Goal: Transaction & Acquisition: Purchase product/service

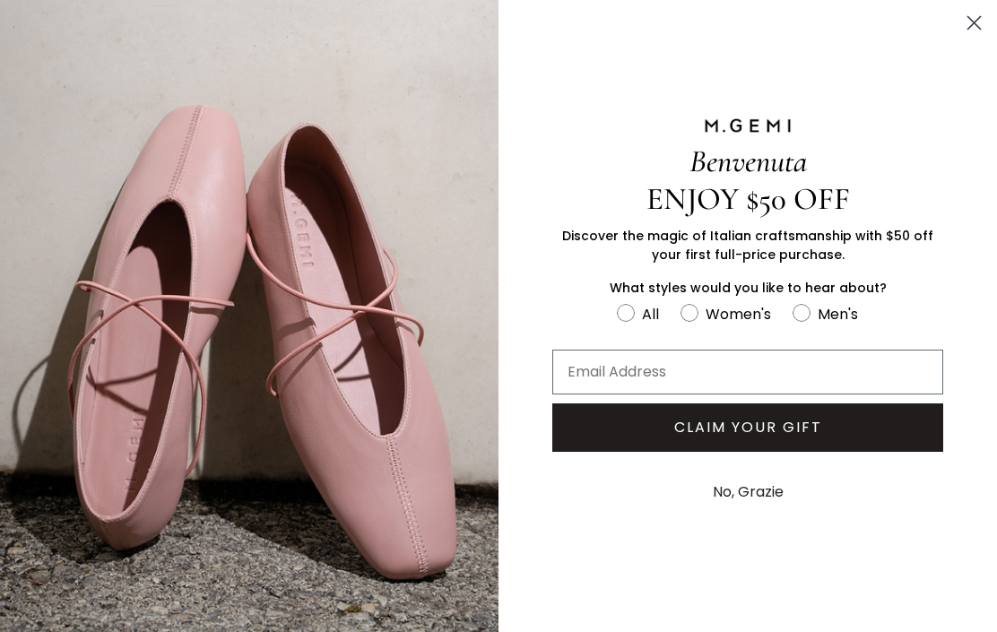
click at [983, 11] on circle "Close dialog" at bounding box center [974, 23] width 30 height 30
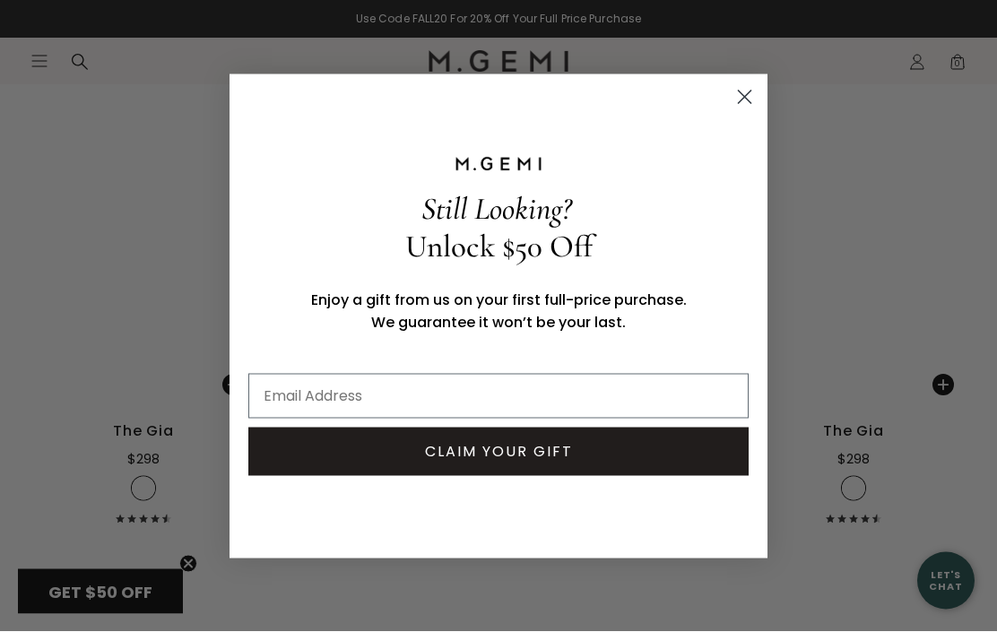
scroll to position [5242, 0]
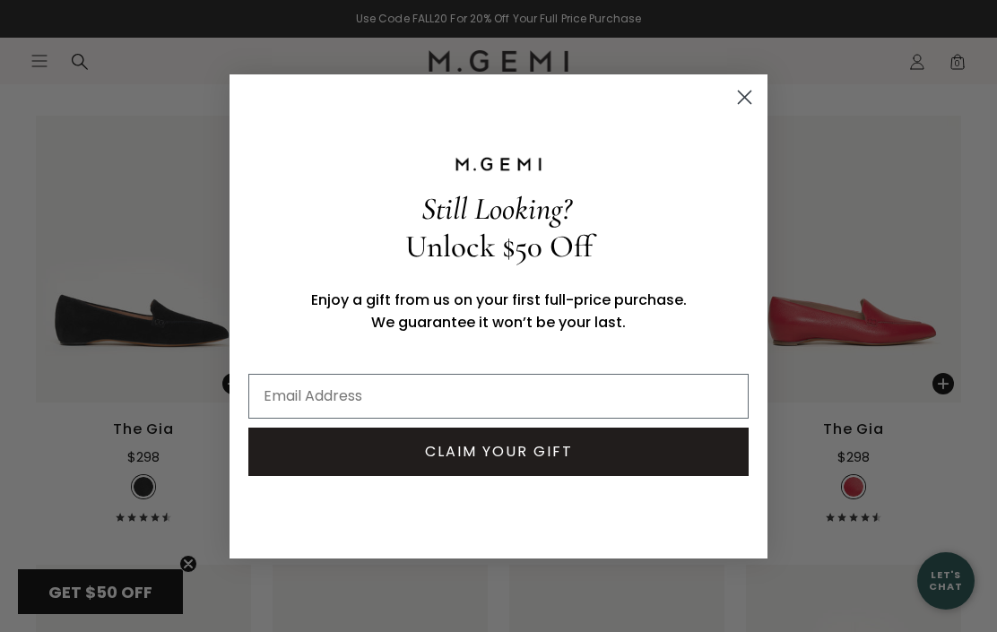
click at [754, 111] on circle "Close dialog" at bounding box center [744, 97] width 30 height 30
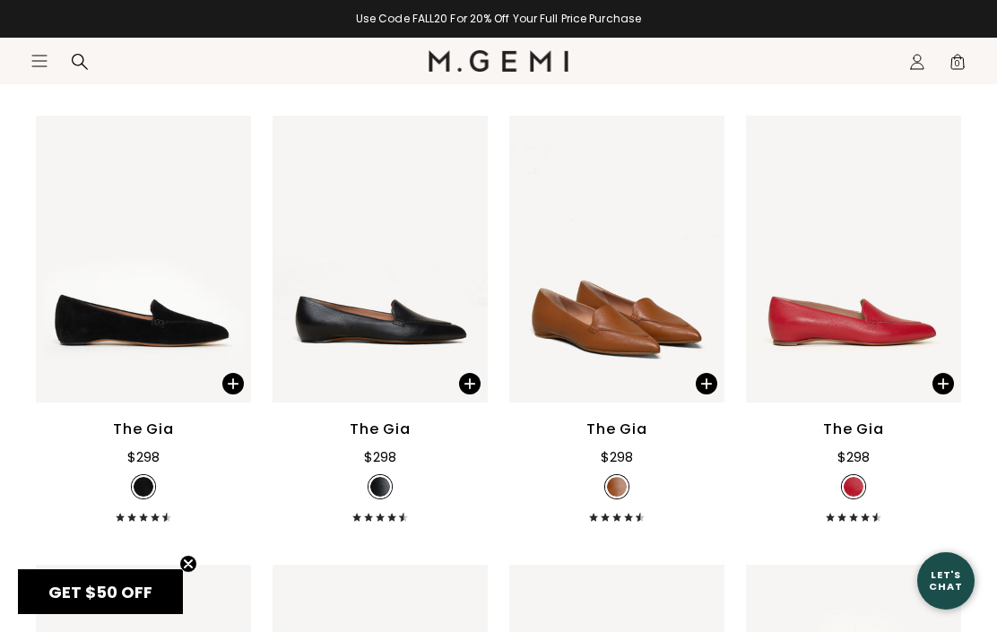
click at [615, 440] on div "The Gia" at bounding box center [616, 430] width 61 height 22
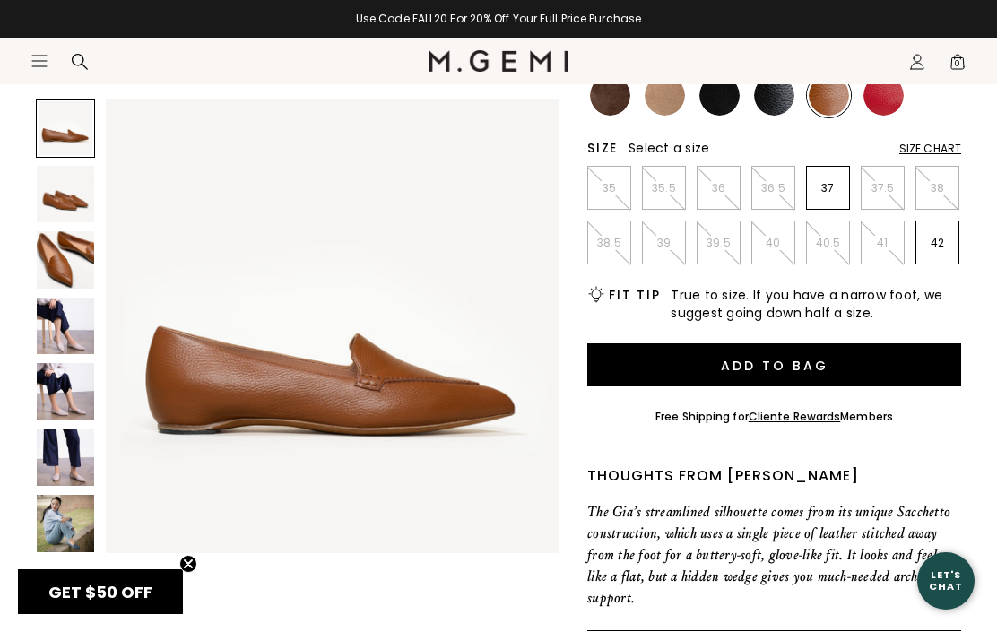
scroll to position [358, 0]
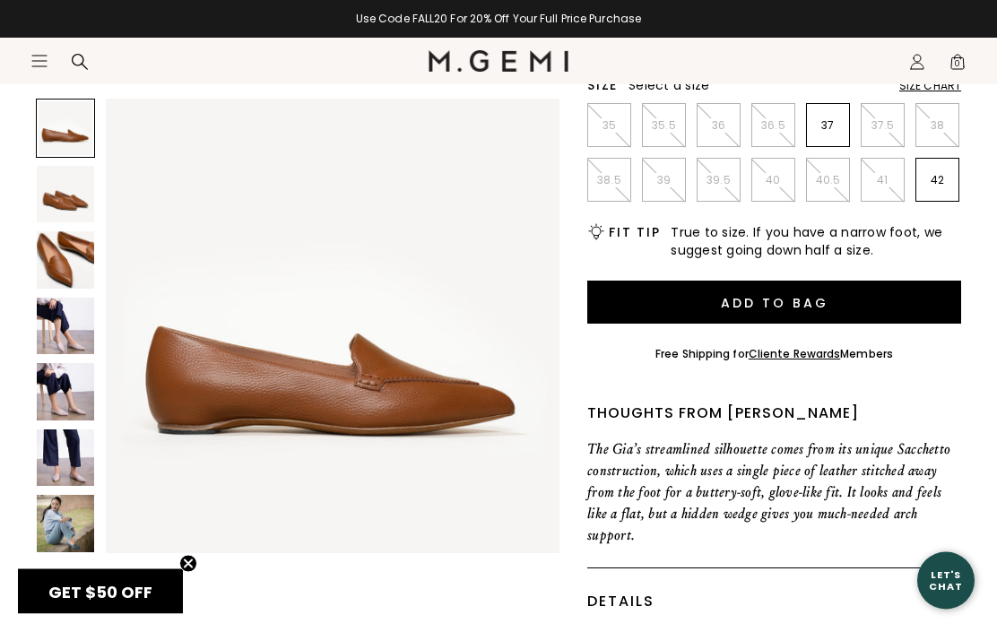
click at [69, 347] on img at bounding box center [65, 326] width 57 height 57
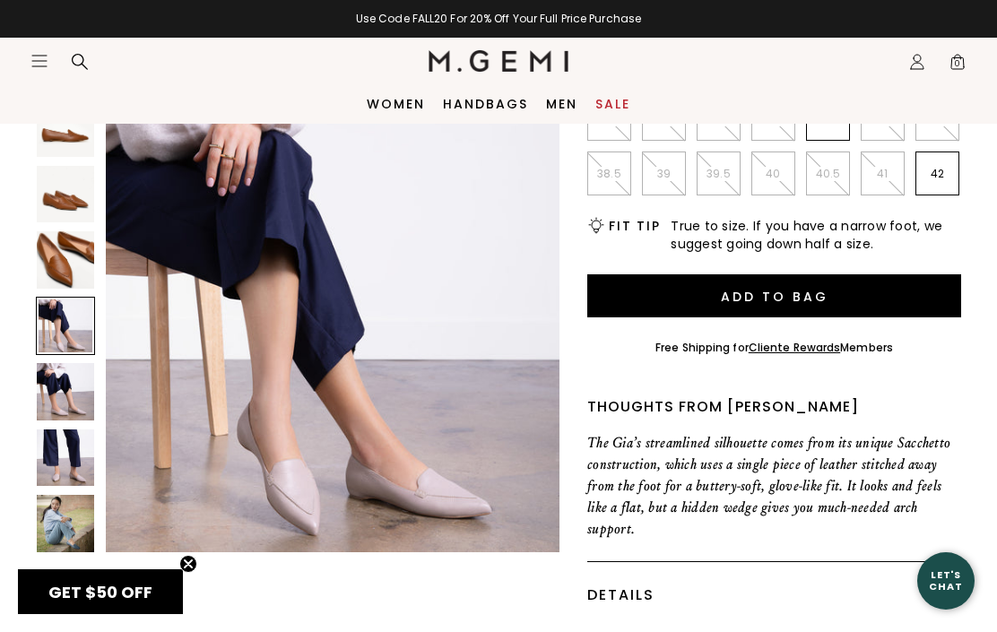
scroll to position [351, 0]
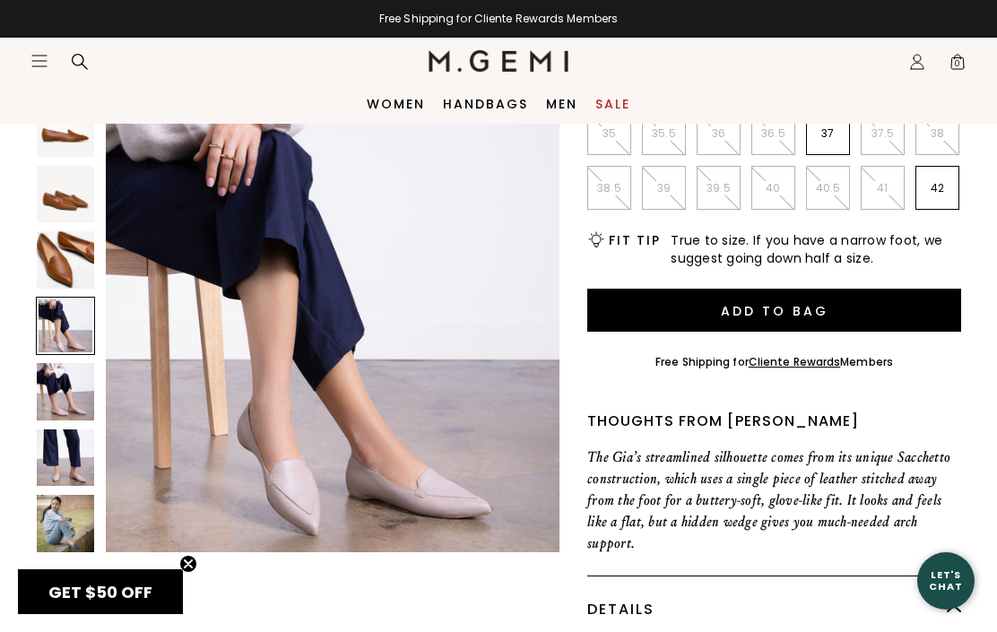
click at [90, 235] on img at bounding box center [65, 259] width 57 height 57
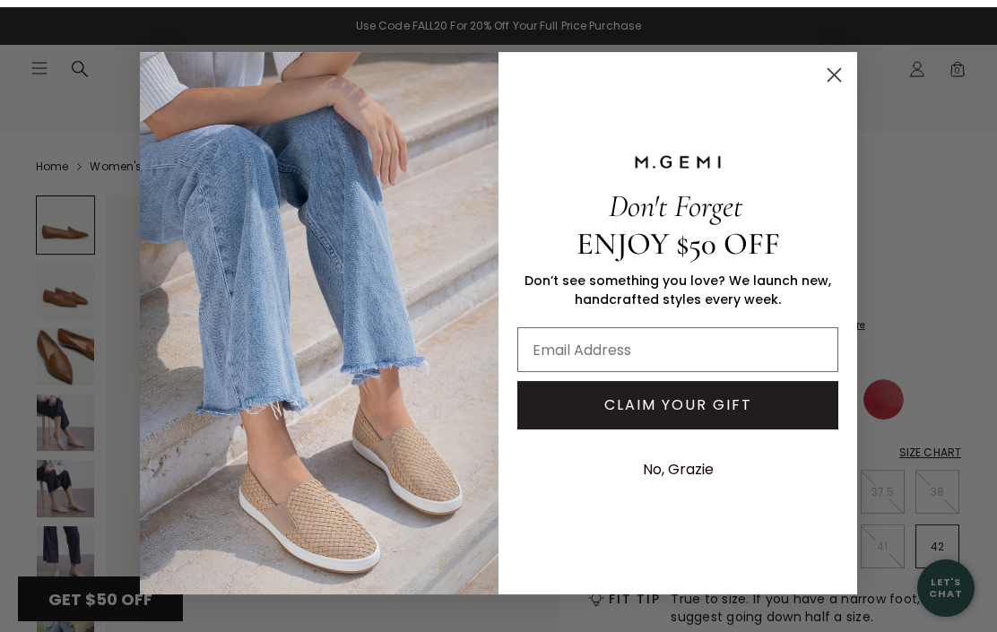
scroll to position [0, 0]
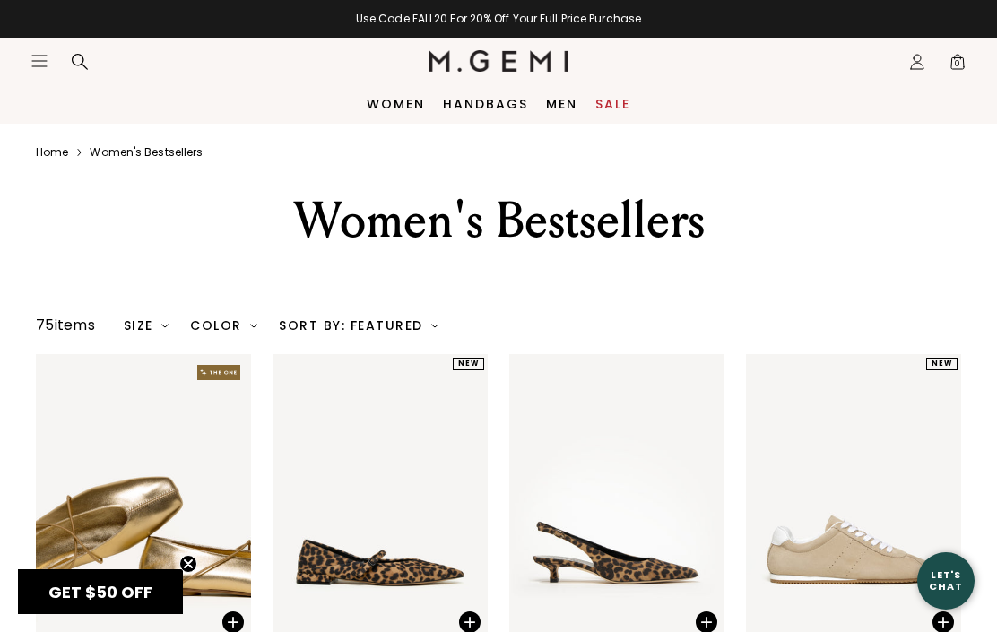
click at [393, 105] on link "Women" at bounding box center [396, 104] width 58 height 14
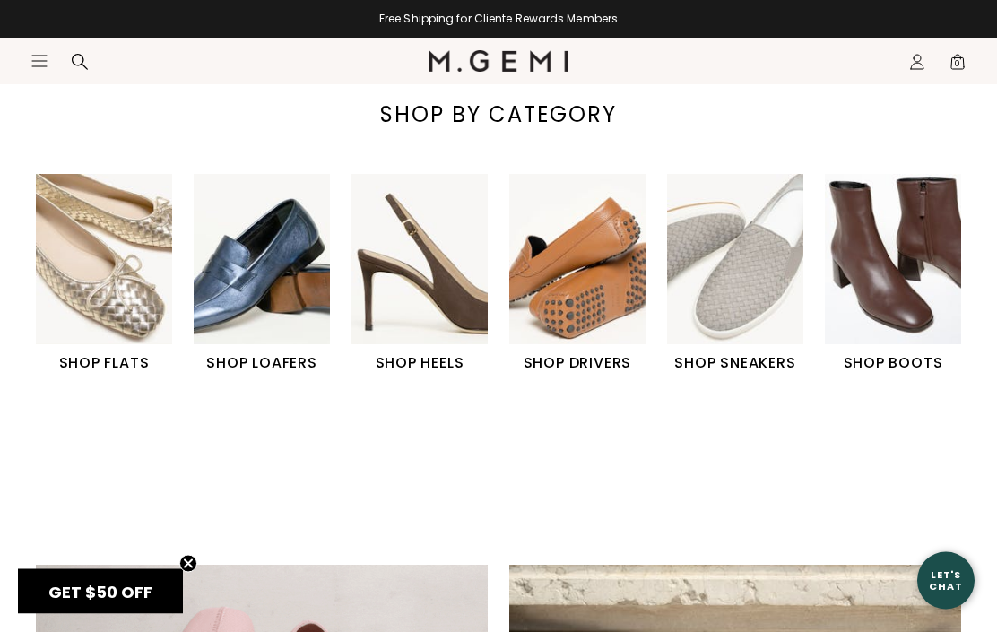
scroll to position [505, 0]
click at [318, 356] on h1 "SHOP LOAFERS" at bounding box center [262, 363] width 136 height 22
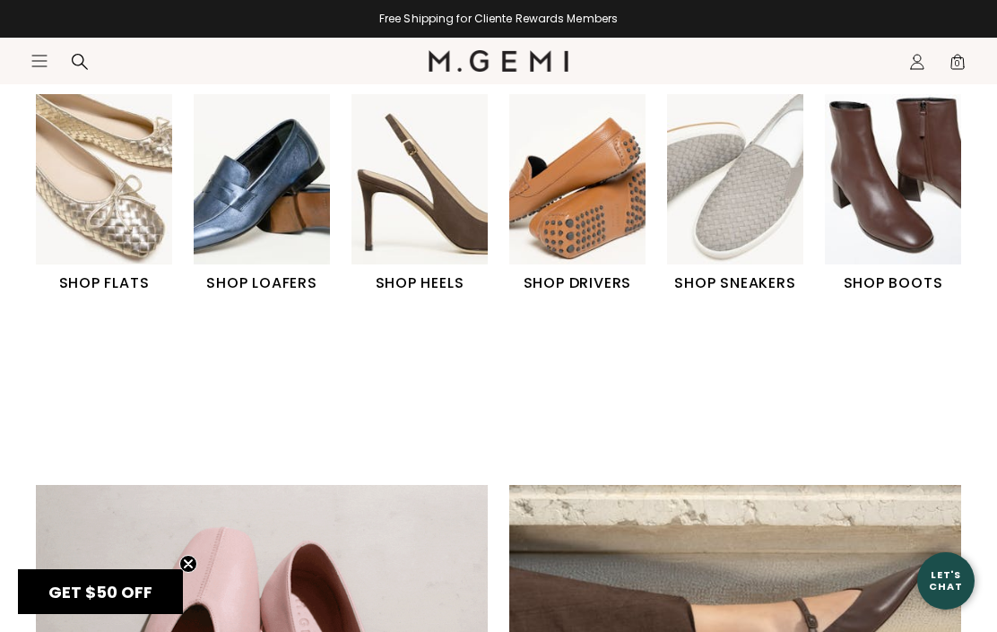
click at [887, 288] on h1 "SHOP BOOTS" at bounding box center [892, 283] width 136 height 22
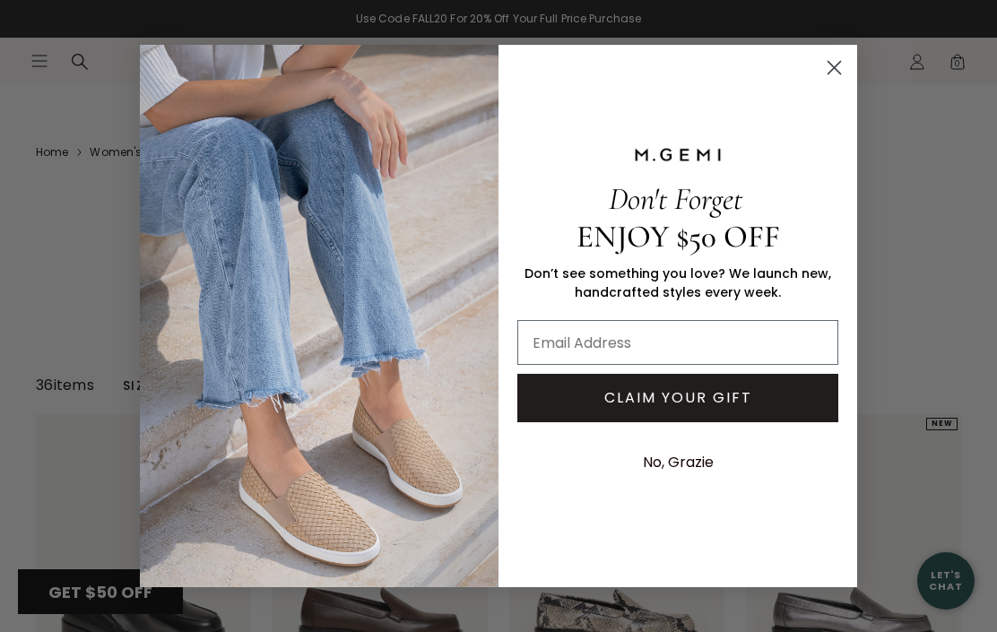
scroll to position [2749, 0]
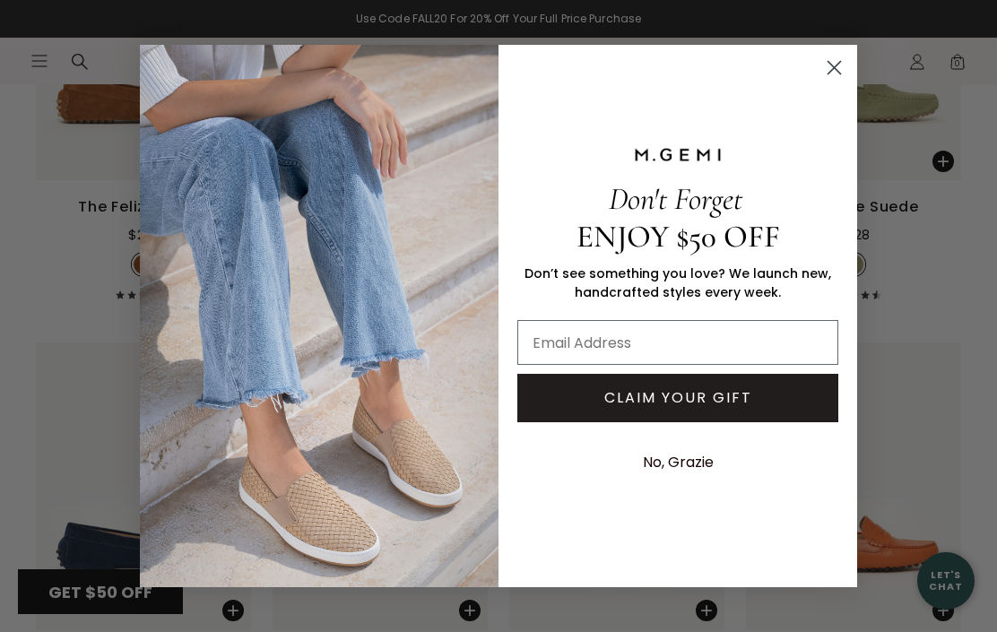
click at [650, 324] on input "Email Address" at bounding box center [677, 342] width 321 height 45
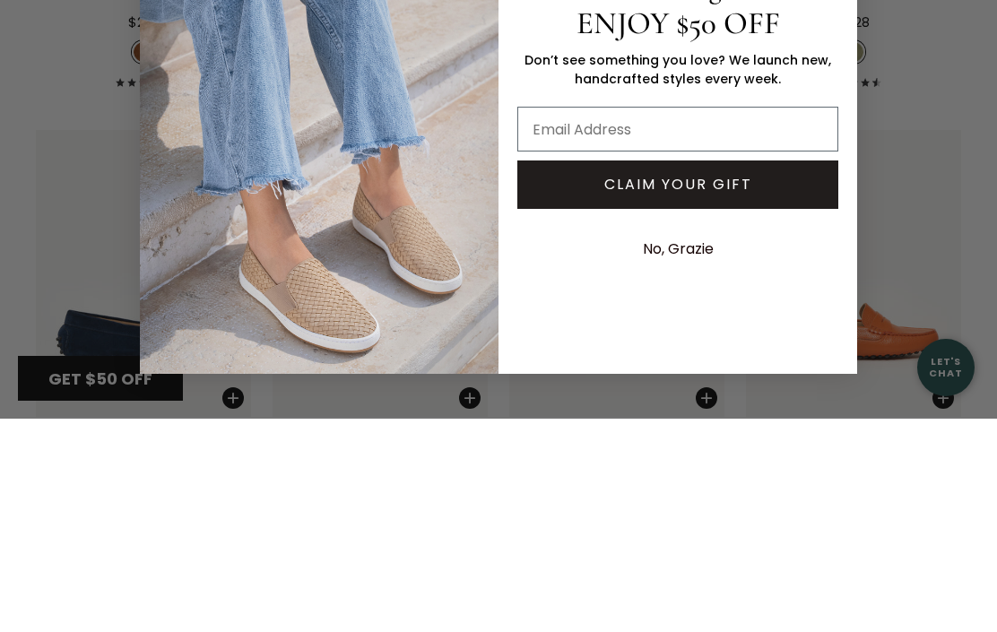
type input "dinaowens1216@gmail.com"
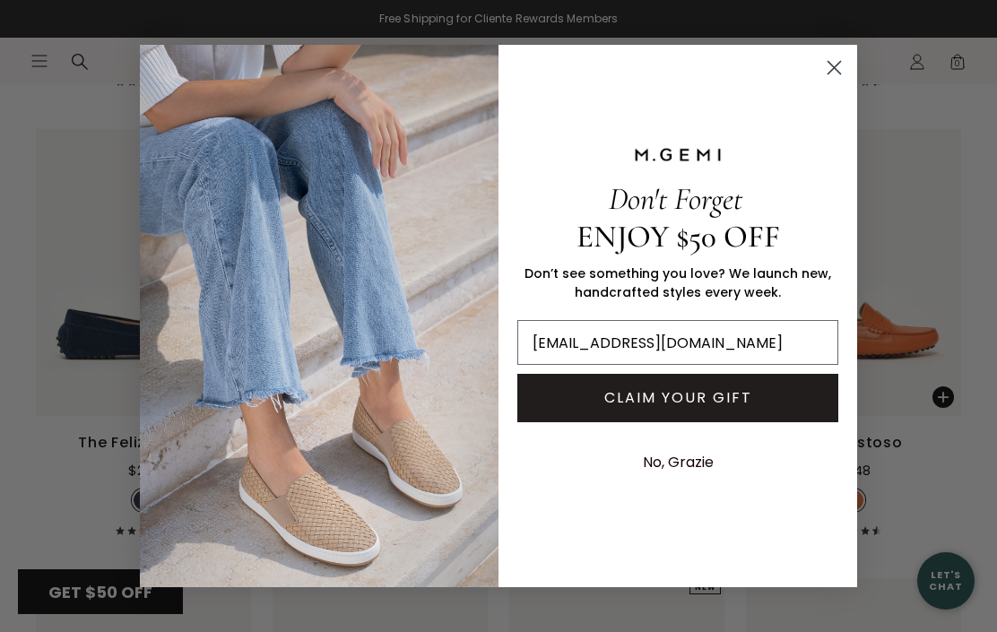
click at [666, 393] on button "CLAIM YOUR GIFT" at bounding box center [677, 398] width 321 height 48
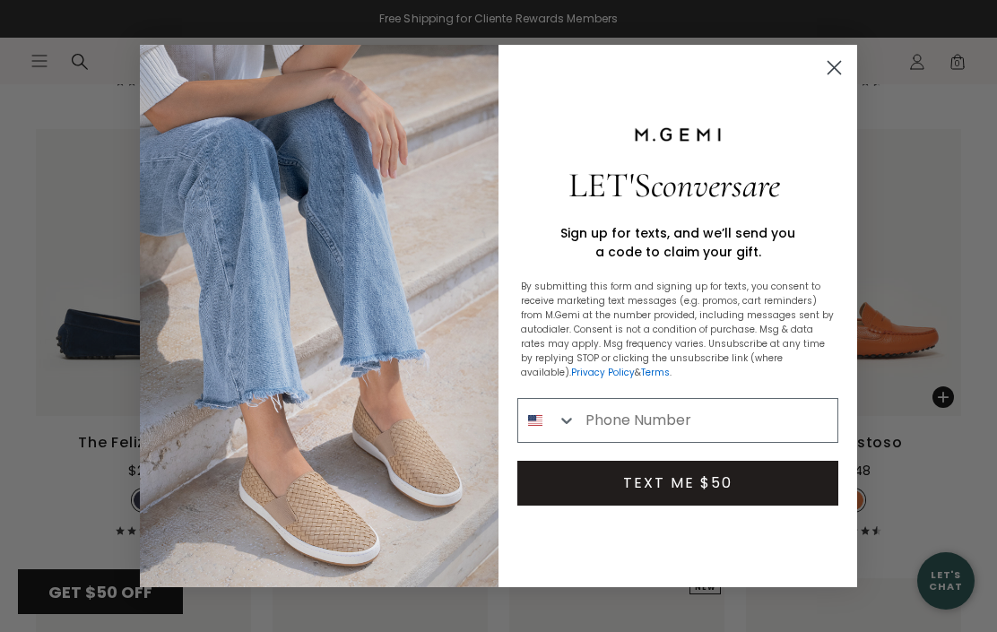
click at [687, 414] on input "Phone Number" at bounding box center [706, 420] width 261 height 43
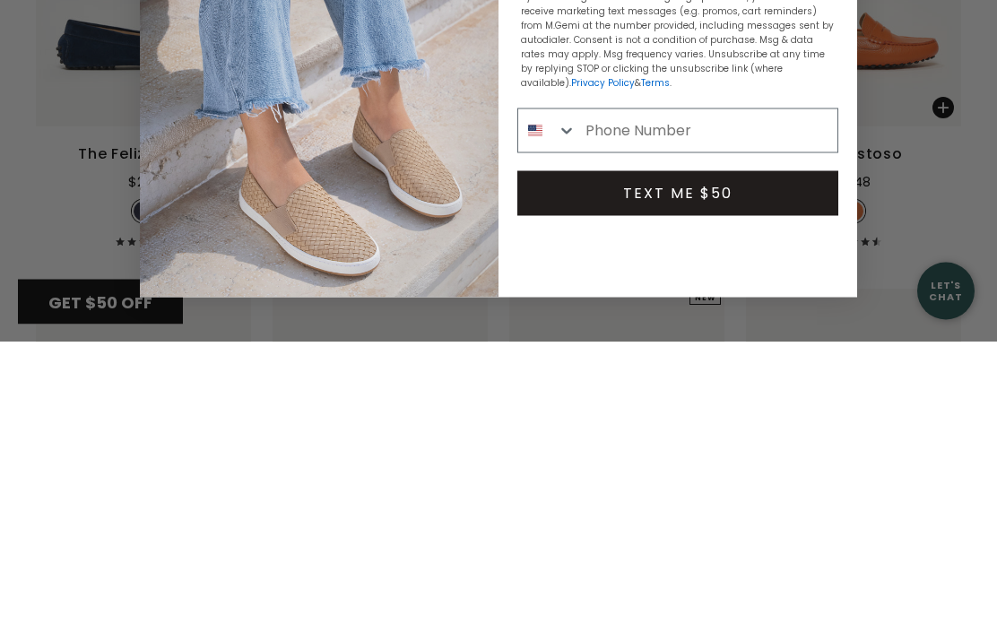
type input "804-971-5306"
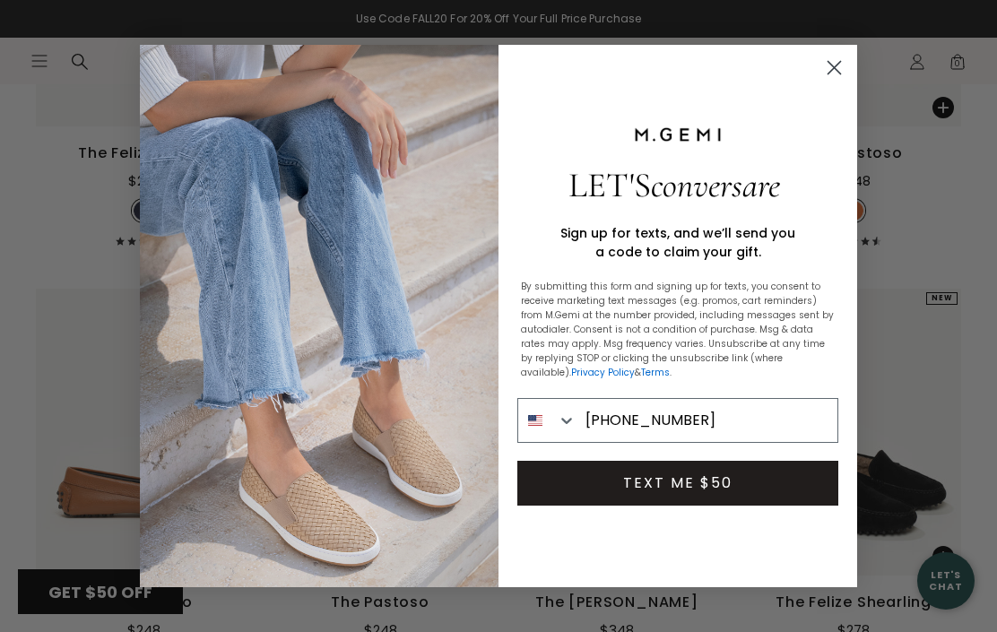
click at [679, 495] on button "TEXT ME $50" at bounding box center [677, 483] width 321 height 45
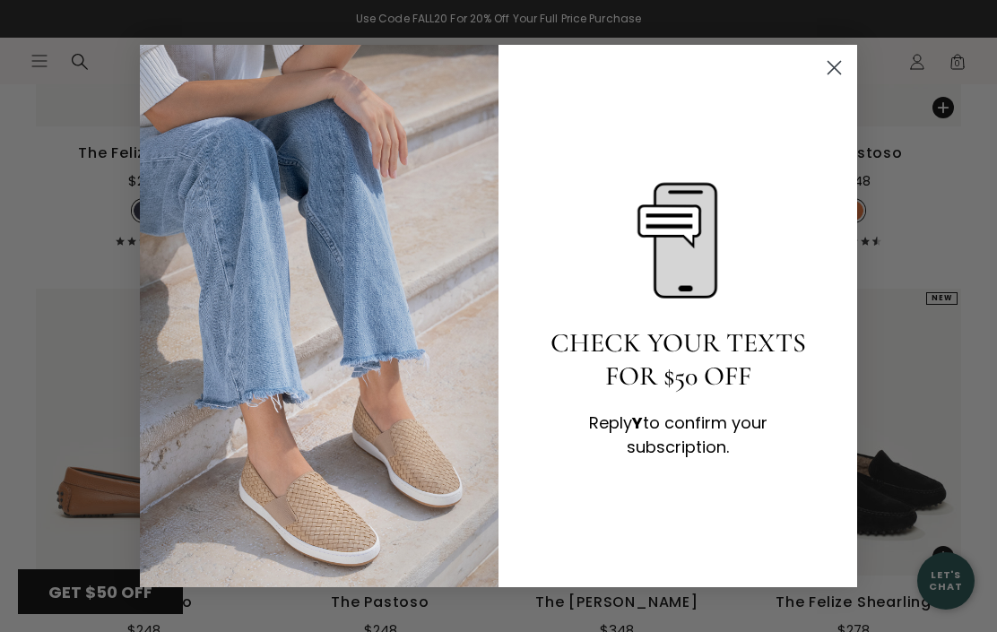
click at [842, 63] on circle "Close dialog" at bounding box center [834, 68] width 30 height 30
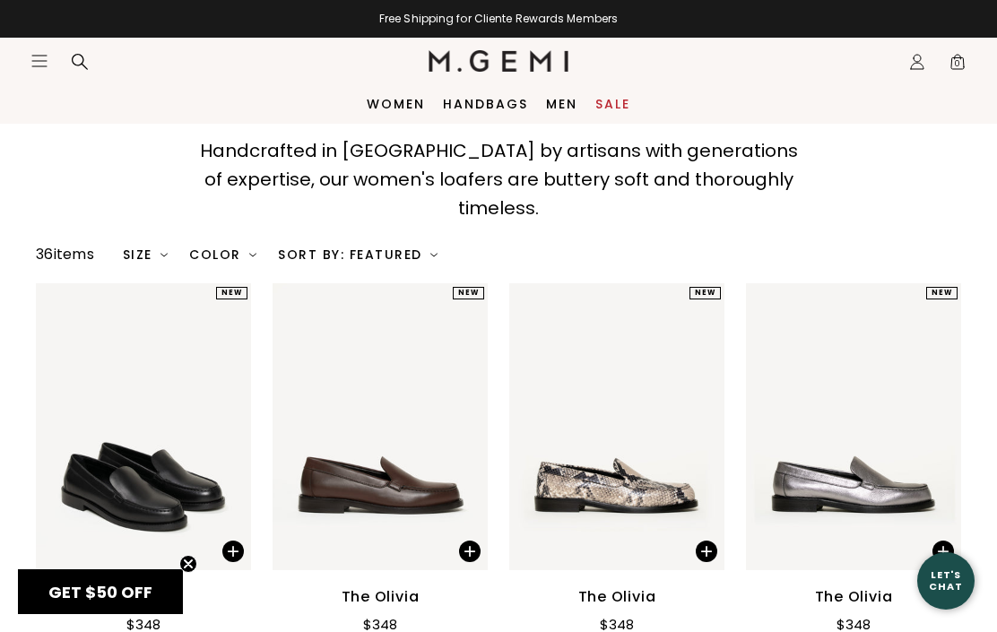
scroll to position [0, 0]
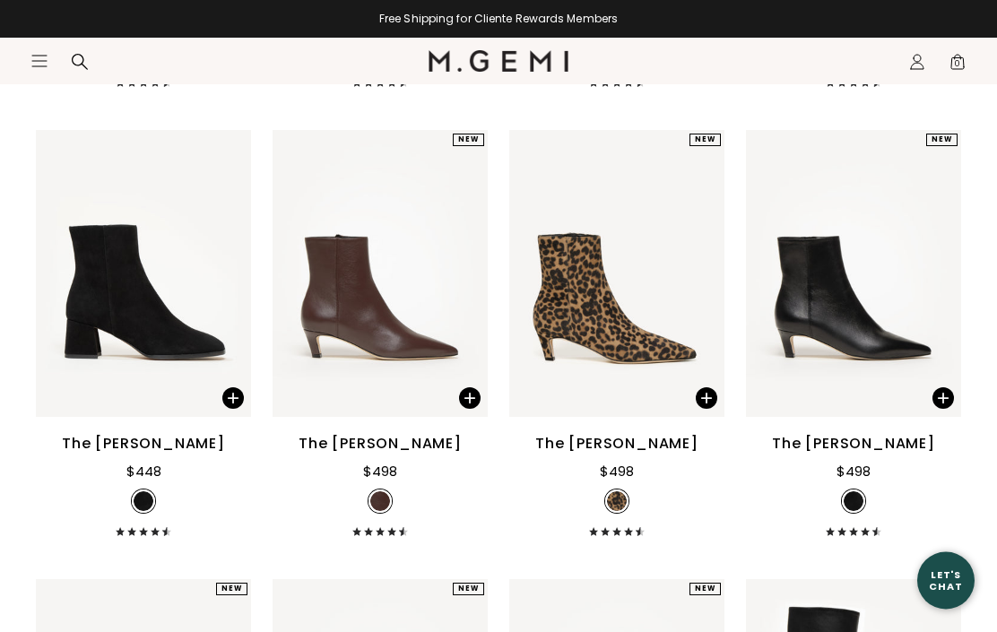
scroll to position [1106, 0]
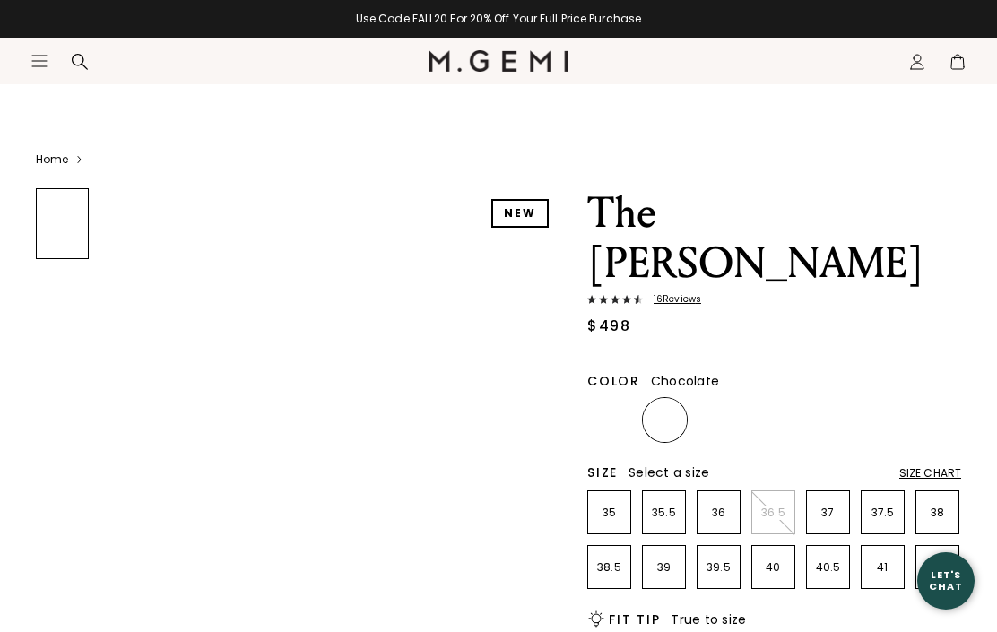
scroll to position [106, 0]
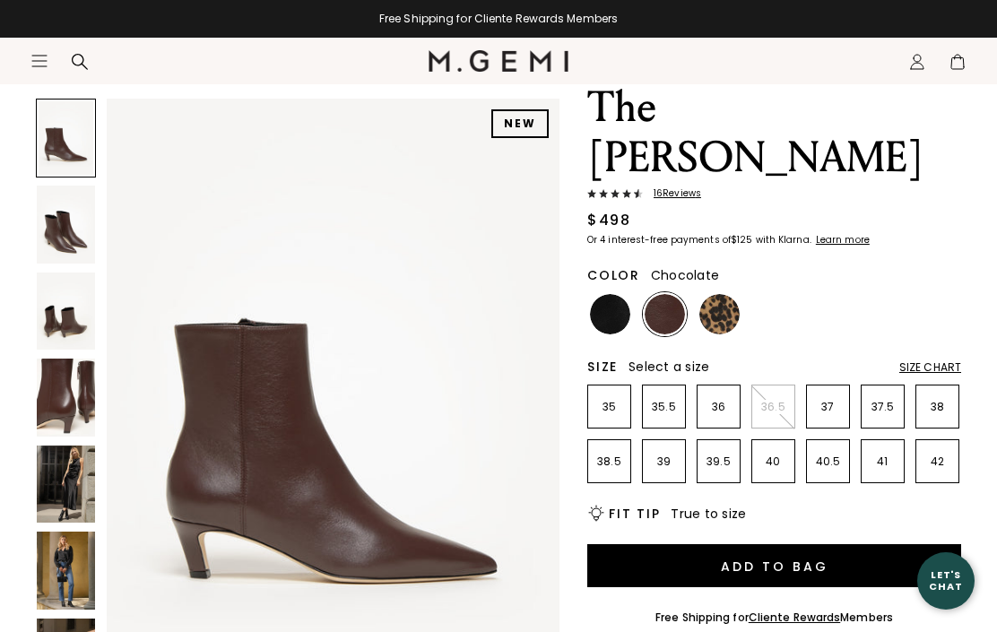
click at [53, 497] on img at bounding box center [66, 485] width 58 height 78
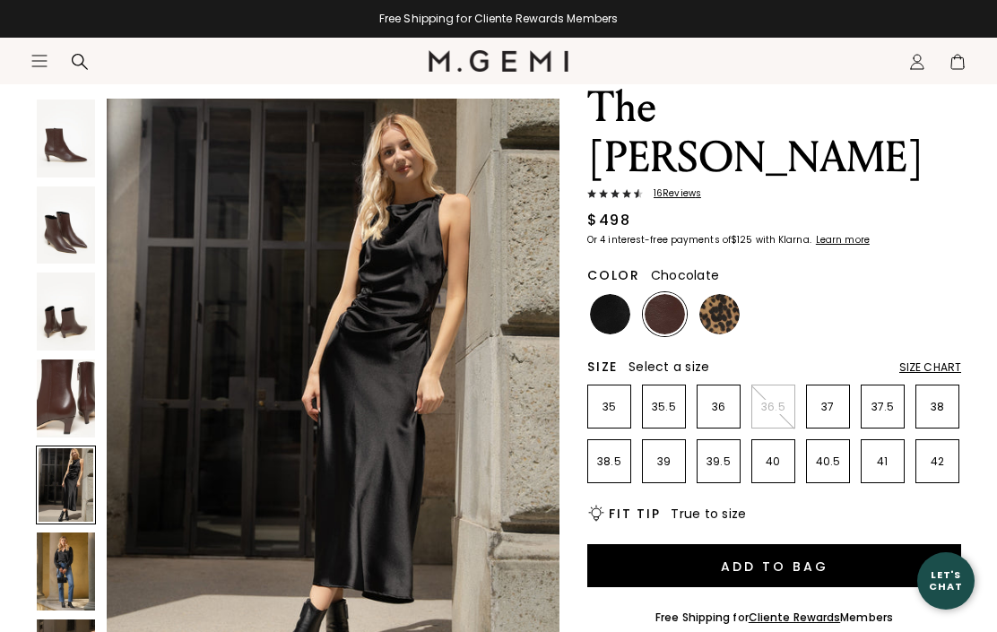
scroll to position [0, 0]
click at [936, 360] on div "Size Chart" at bounding box center [930, 367] width 62 height 14
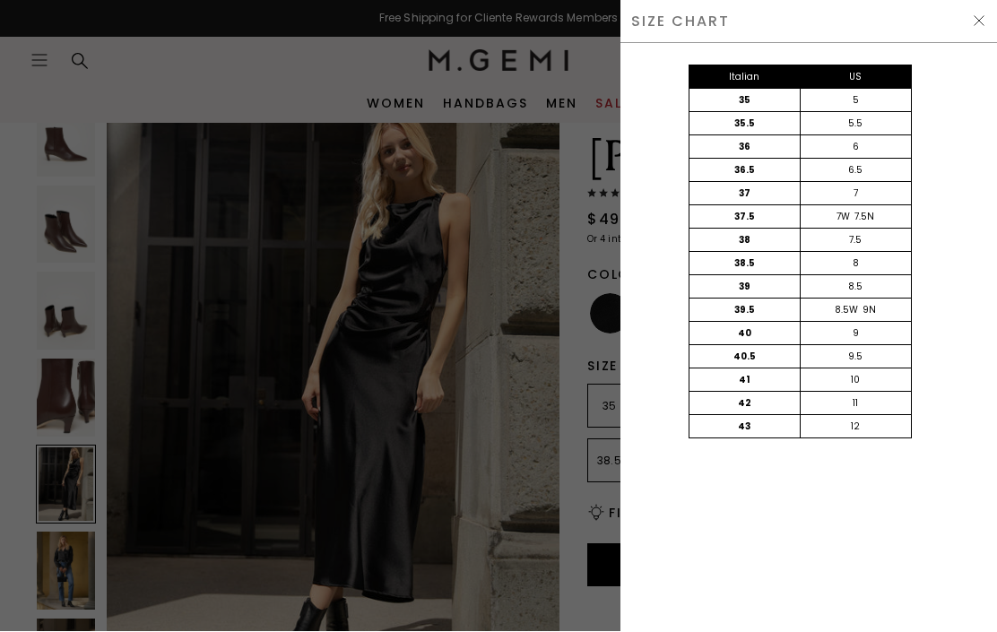
click at [985, 14] on img at bounding box center [978, 21] width 14 height 14
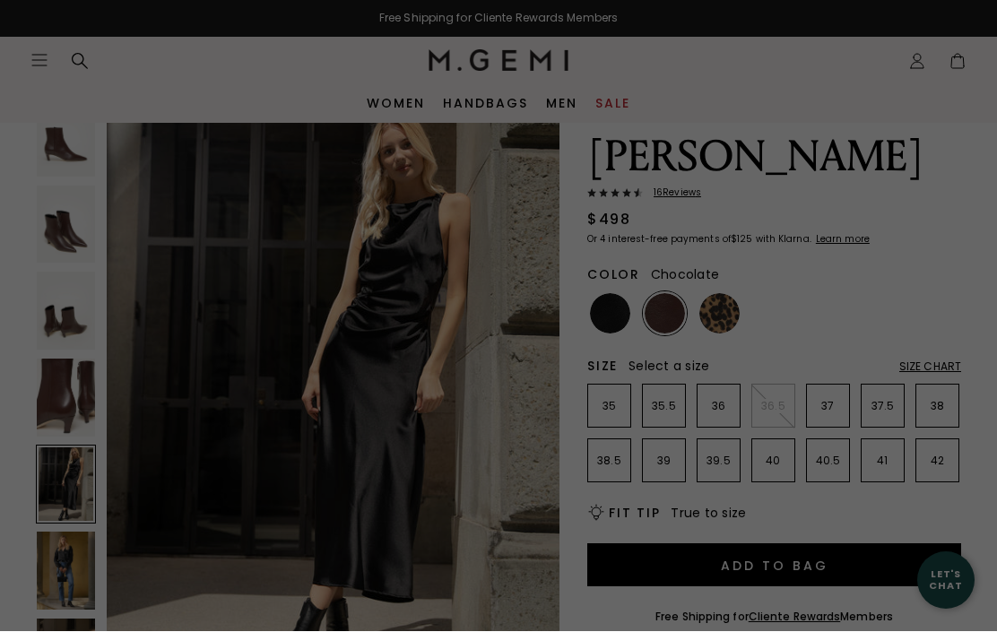
scroll to position [106, 0]
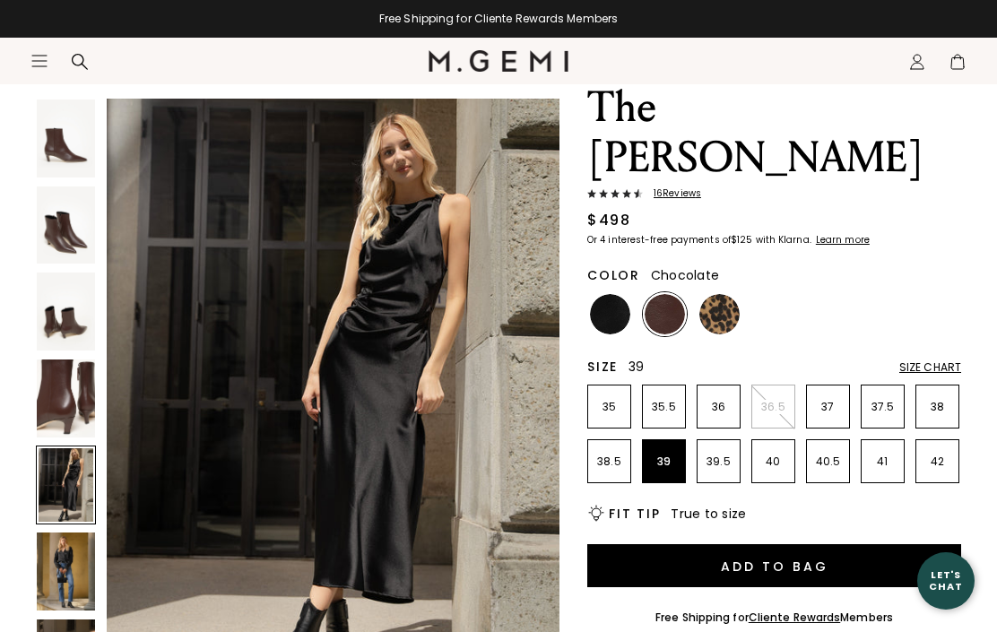
click at [669, 454] on p "39" at bounding box center [664, 461] width 42 height 14
click at [949, 304] on div "The Delfina 16 Review s $498 Or 4 interest-free payments of $125 with Klarna Le…" at bounding box center [774, 640] width 374 height 1117
click at [931, 360] on div "Size Chart" at bounding box center [930, 367] width 62 height 14
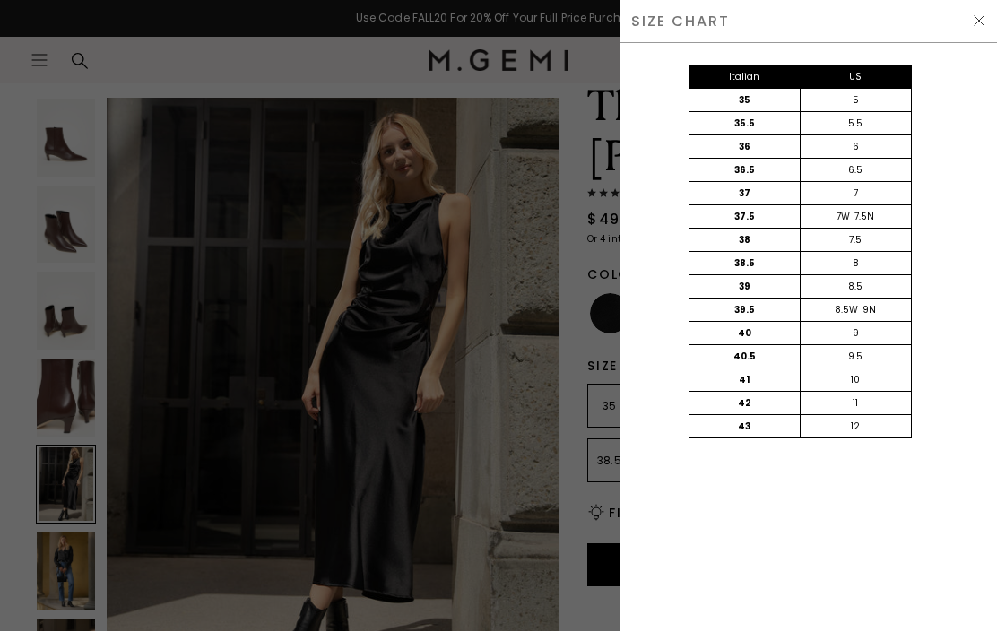
click at [986, 14] on div "SIZE CHART" at bounding box center [808, 22] width 376 height 44
click at [991, 11] on div "SIZE CHART" at bounding box center [808, 22] width 376 height 44
click at [971, 25] on img at bounding box center [978, 21] width 14 height 14
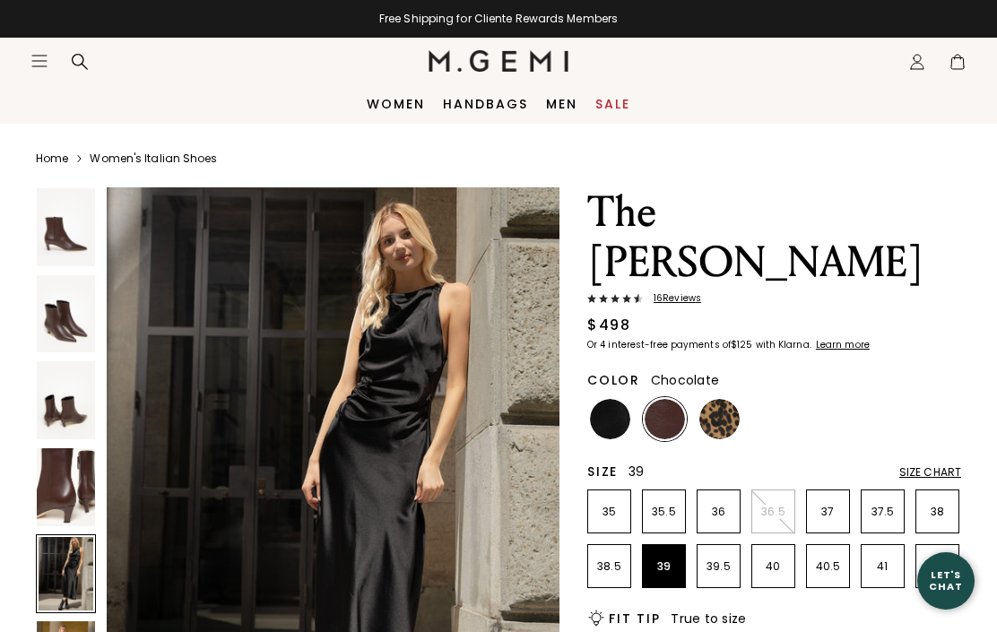
scroll to position [106, 0]
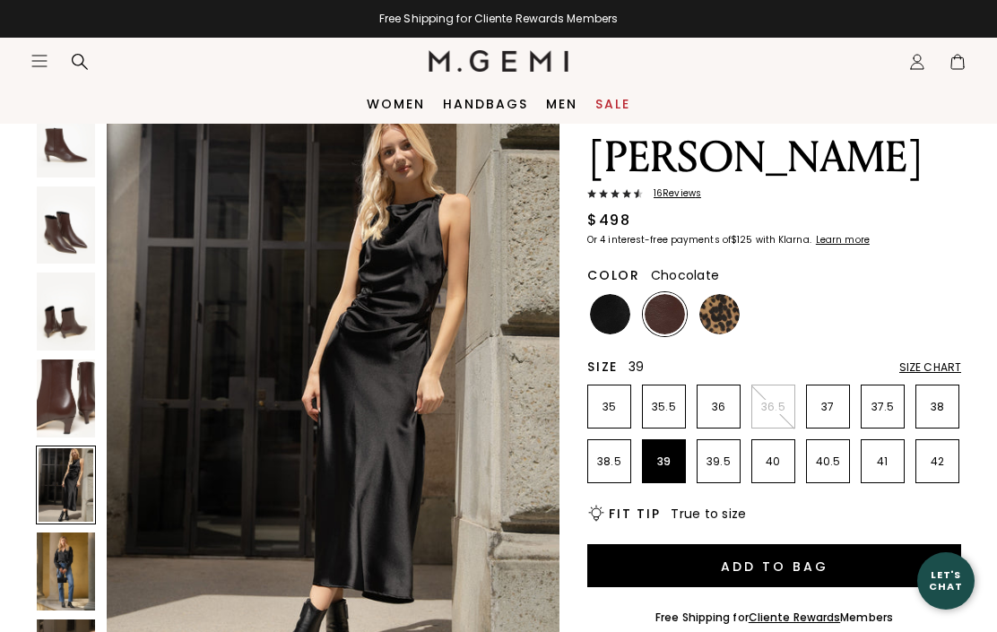
click at [778, 544] on button "Add to Bag" at bounding box center [774, 565] width 374 height 43
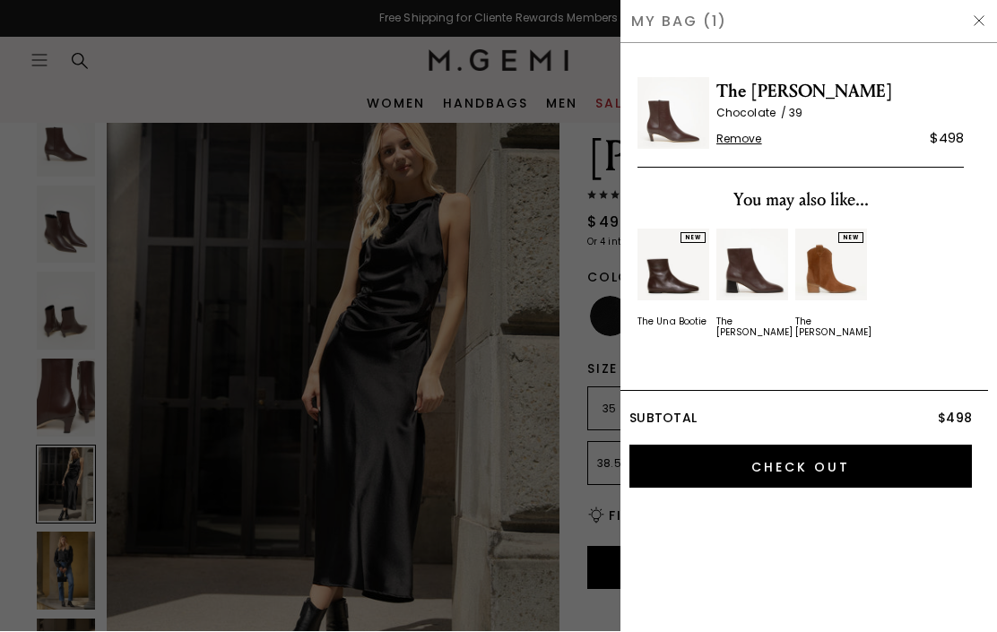
scroll to position [0, 0]
click at [988, 16] on div "My Bag (1)" at bounding box center [808, 22] width 376 height 44
click at [985, 16] on img at bounding box center [978, 21] width 14 height 14
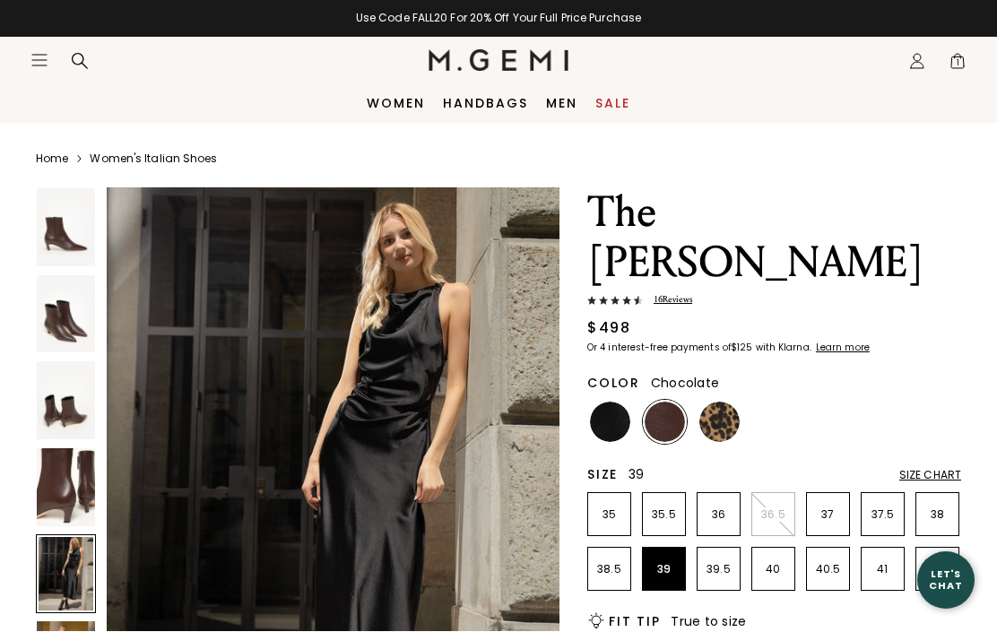
scroll to position [106, 0]
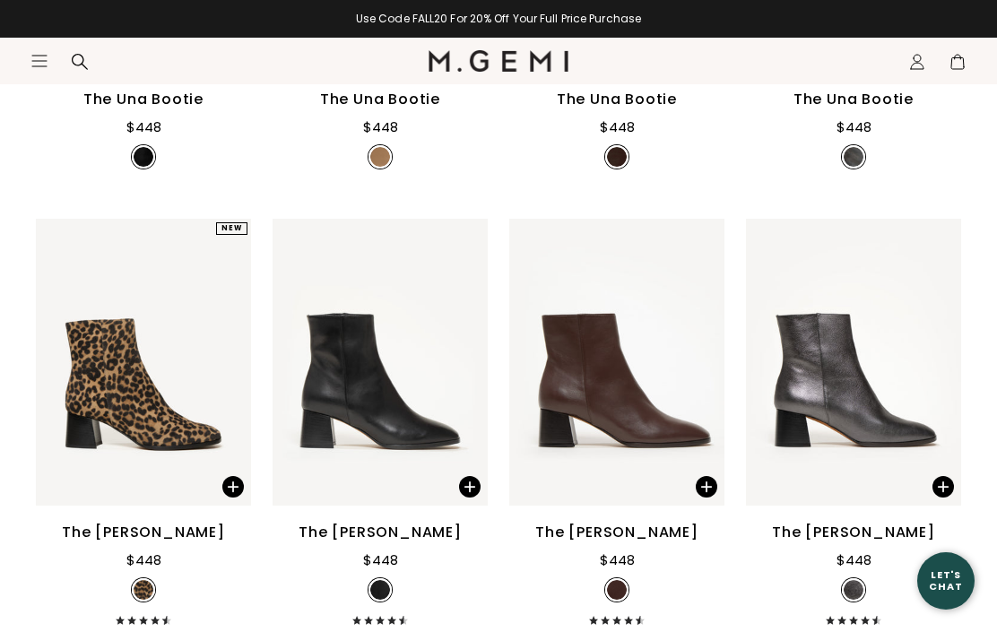
scroll to position [577, 0]
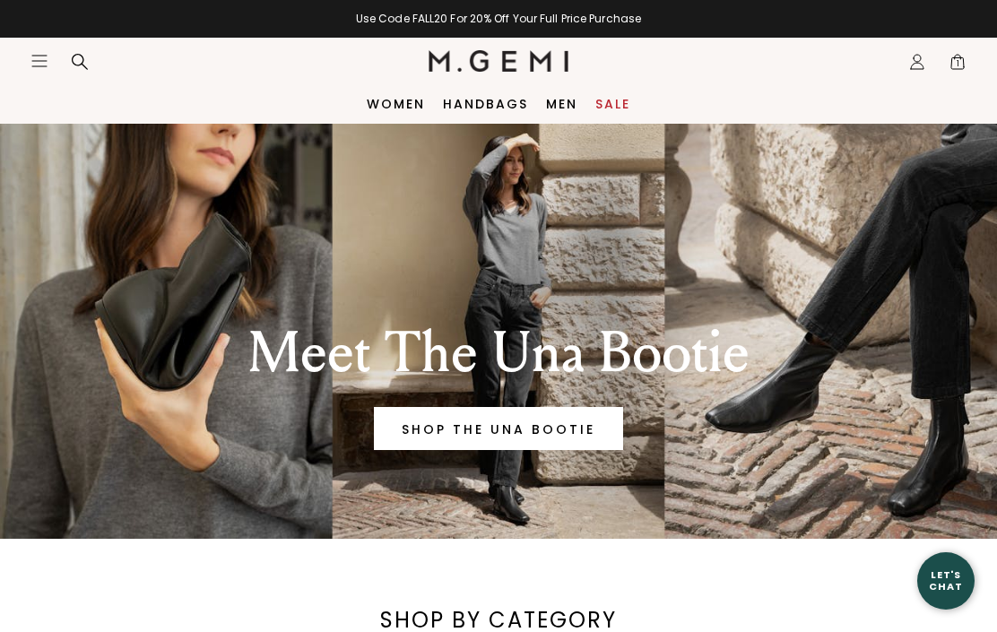
scroll to position [245, 0]
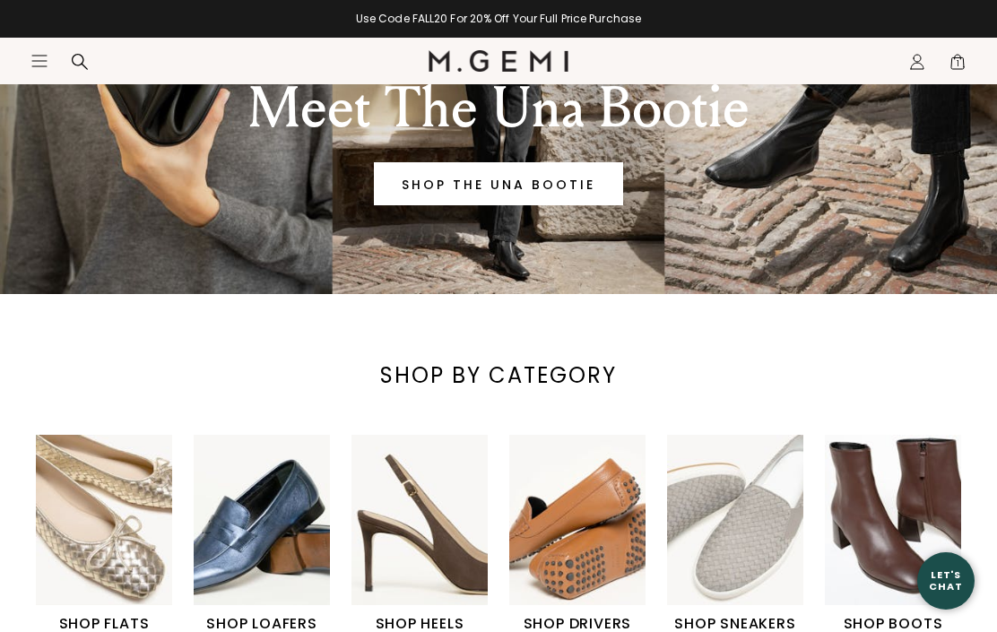
click at [860, 613] on h1 "SHOP BOOTS" at bounding box center [892, 624] width 136 height 22
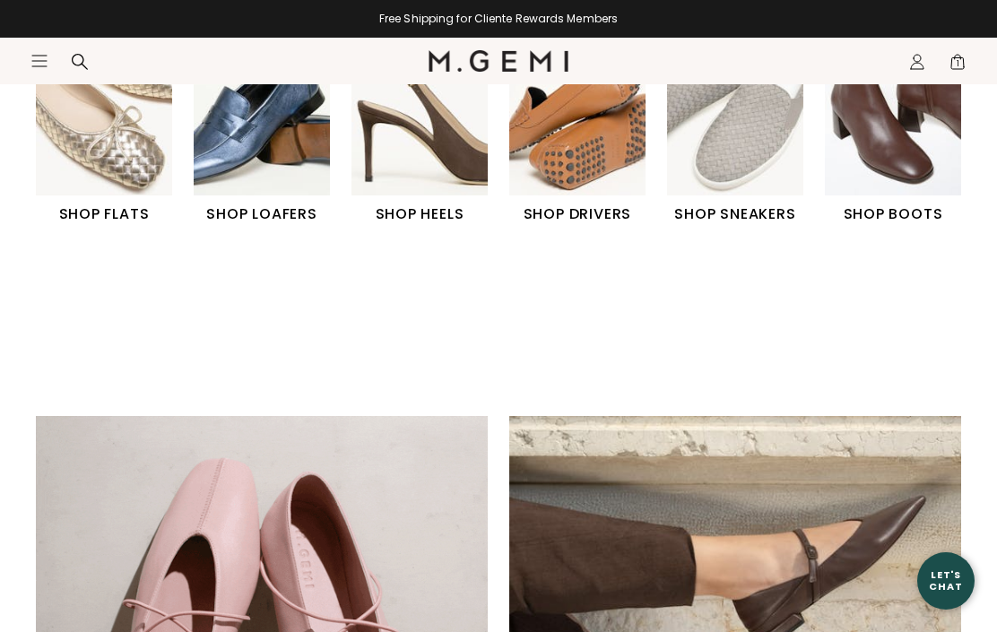
scroll to position [0, 0]
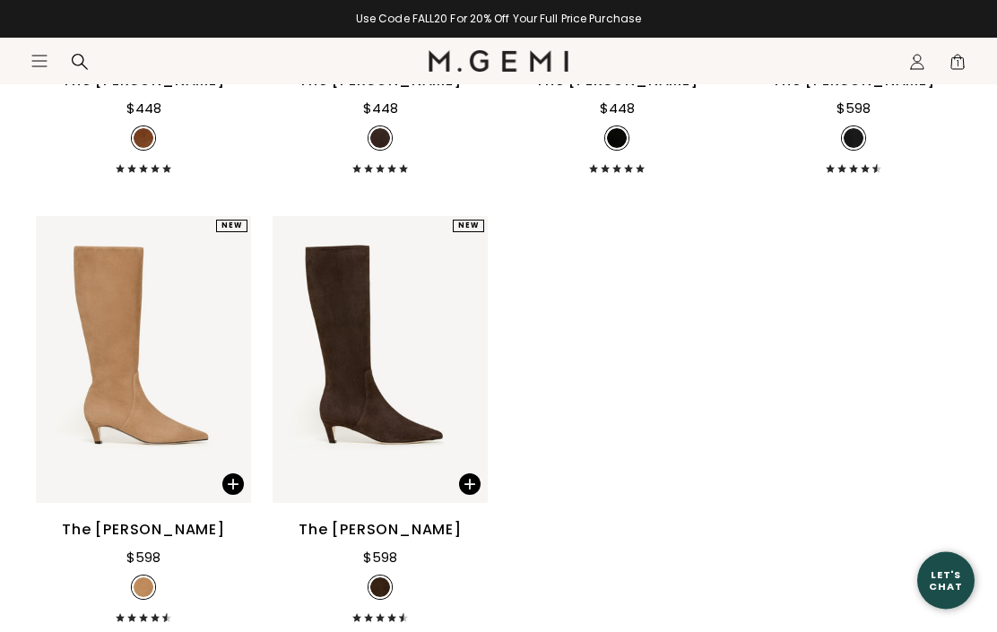
scroll to position [1919, 0]
